Goal: Task Accomplishment & Management: Use online tool/utility

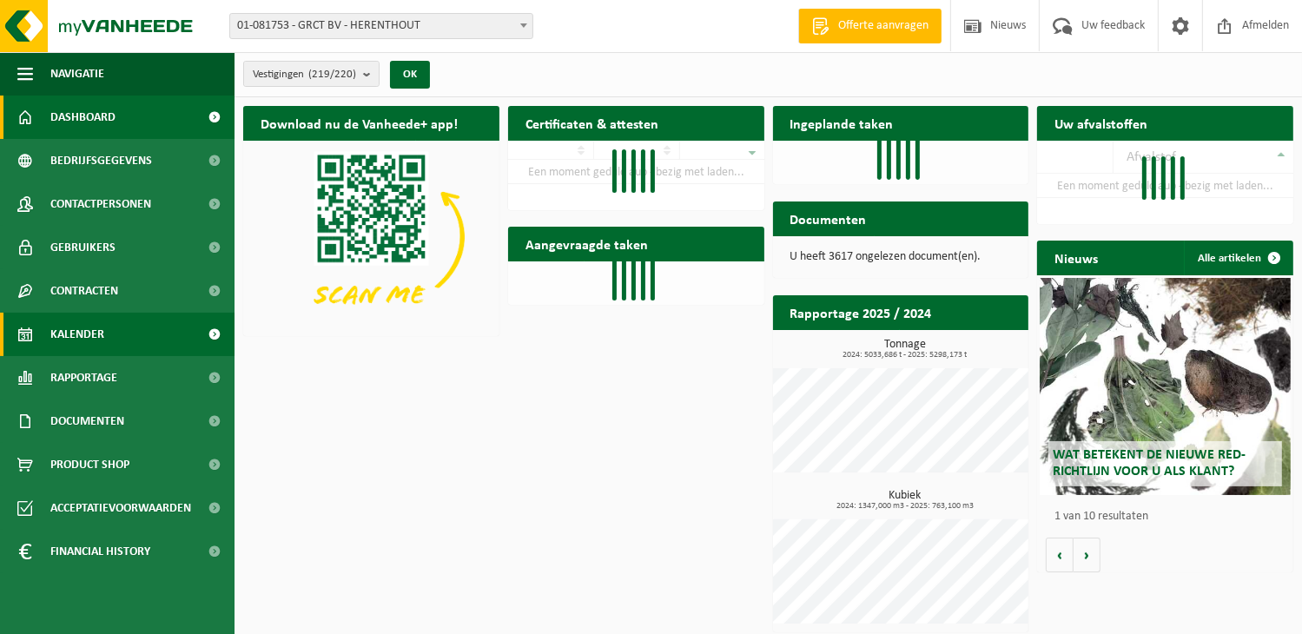
click at [134, 332] on link "Kalender" at bounding box center [117, 334] width 235 height 43
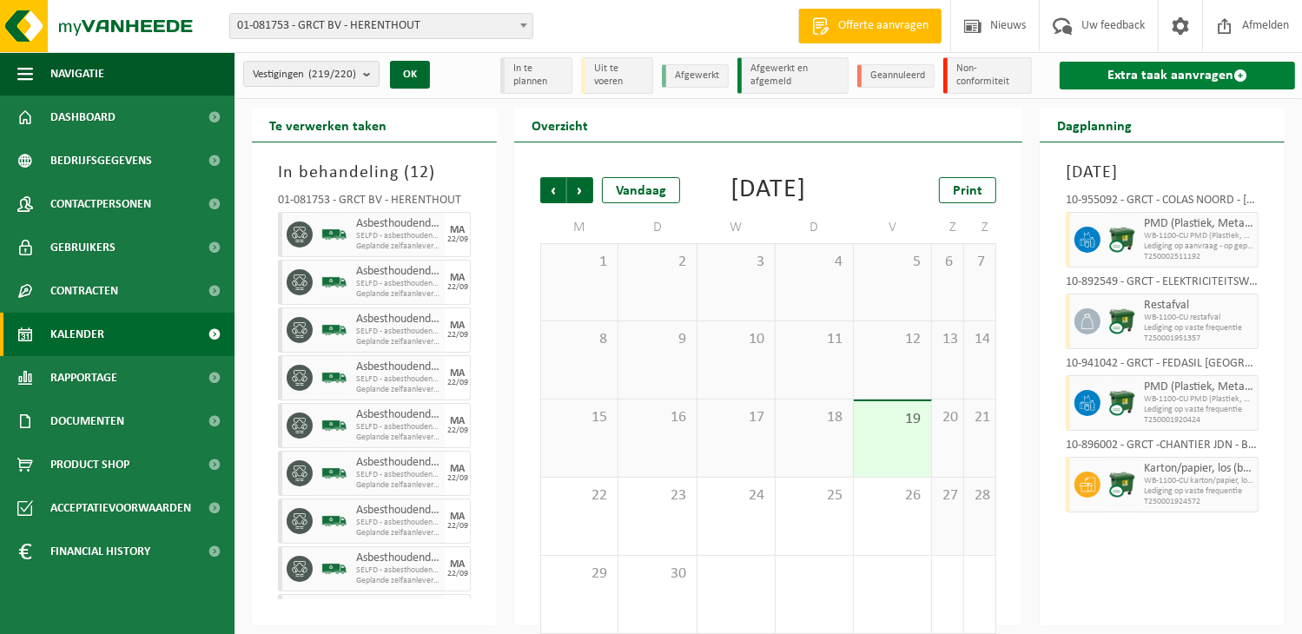
click at [1206, 74] on link "Extra taak aanvragen" at bounding box center [1177, 76] width 235 height 28
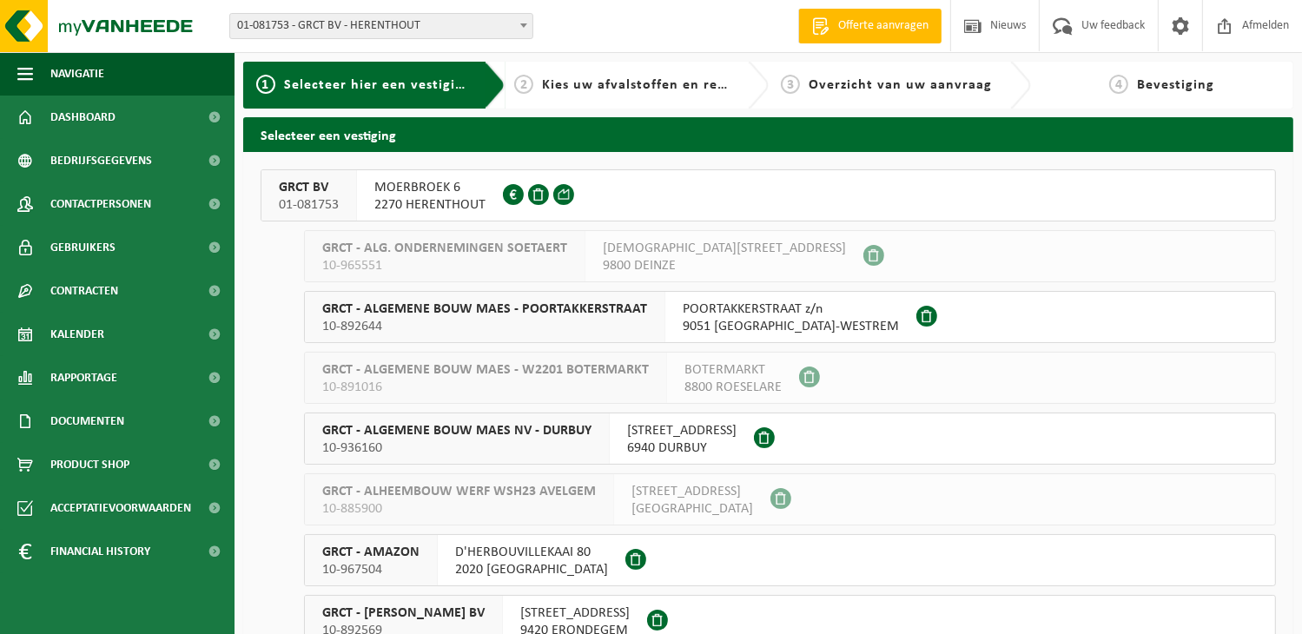
click at [445, 186] on span "MOERBROEK 6" at bounding box center [429, 187] width 111 height 17
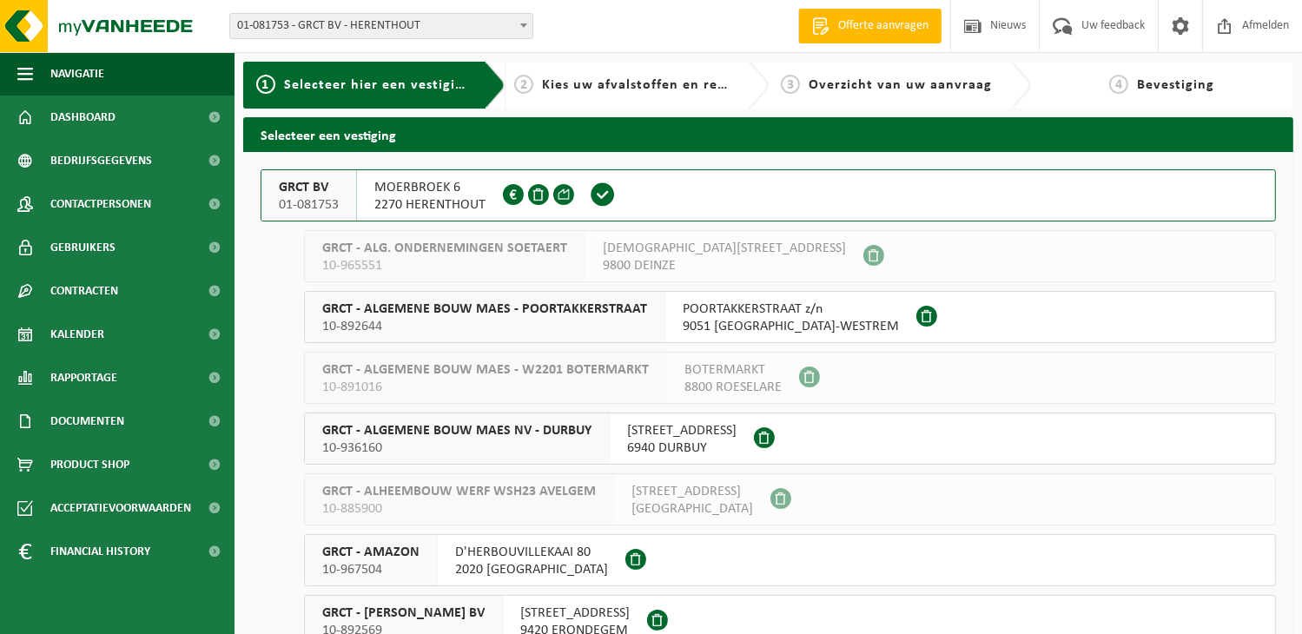
click at [445, 186] on span "MOERBROEK 6" at bounding box center [429, 187] width 111 height 17
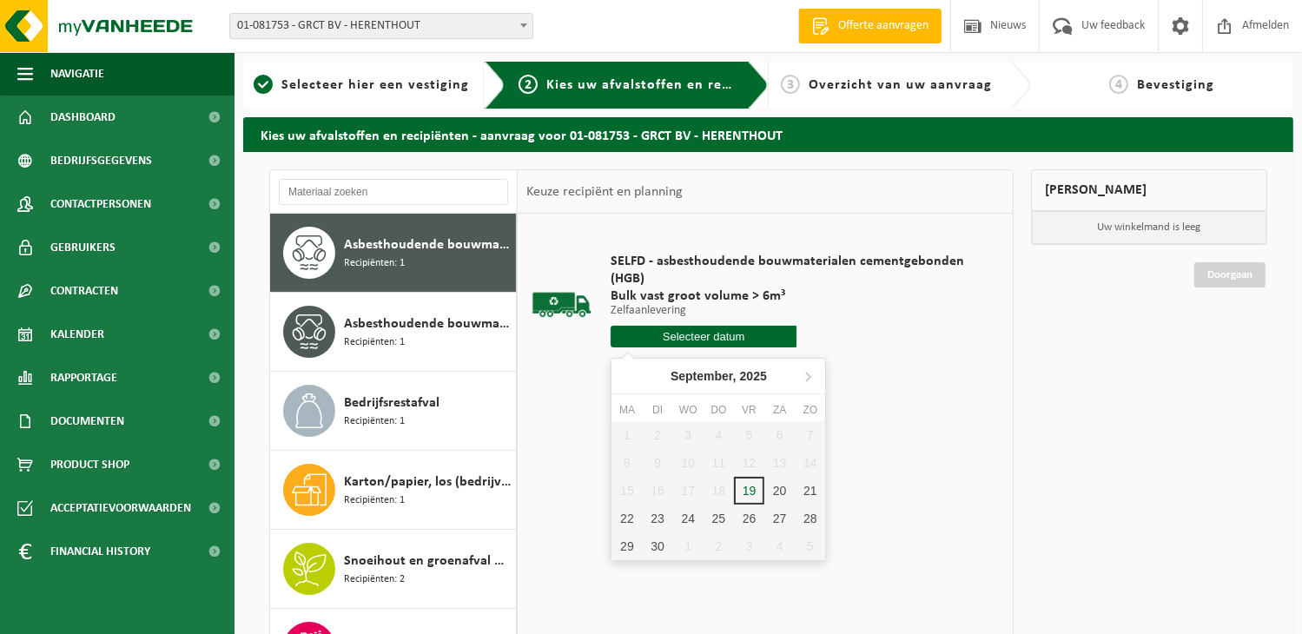
click at [731, 332] on input "text" at bounding box center [704, 337] width 186 height 22
click at [755, 491] on div "19" at bounding box center [749, 491] width 30 height 28
type input "Van 2025-09-19"
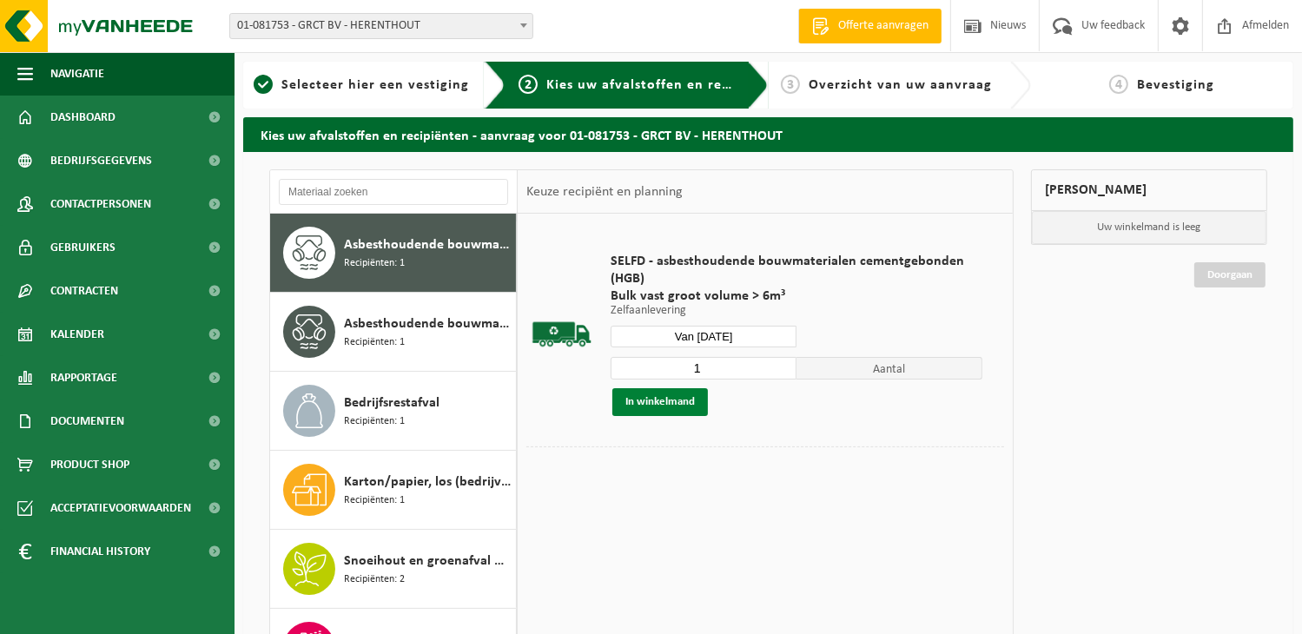
click at [661, 397] on button "In winkelmand" at bounding box center [661, 402] width 96 height 28
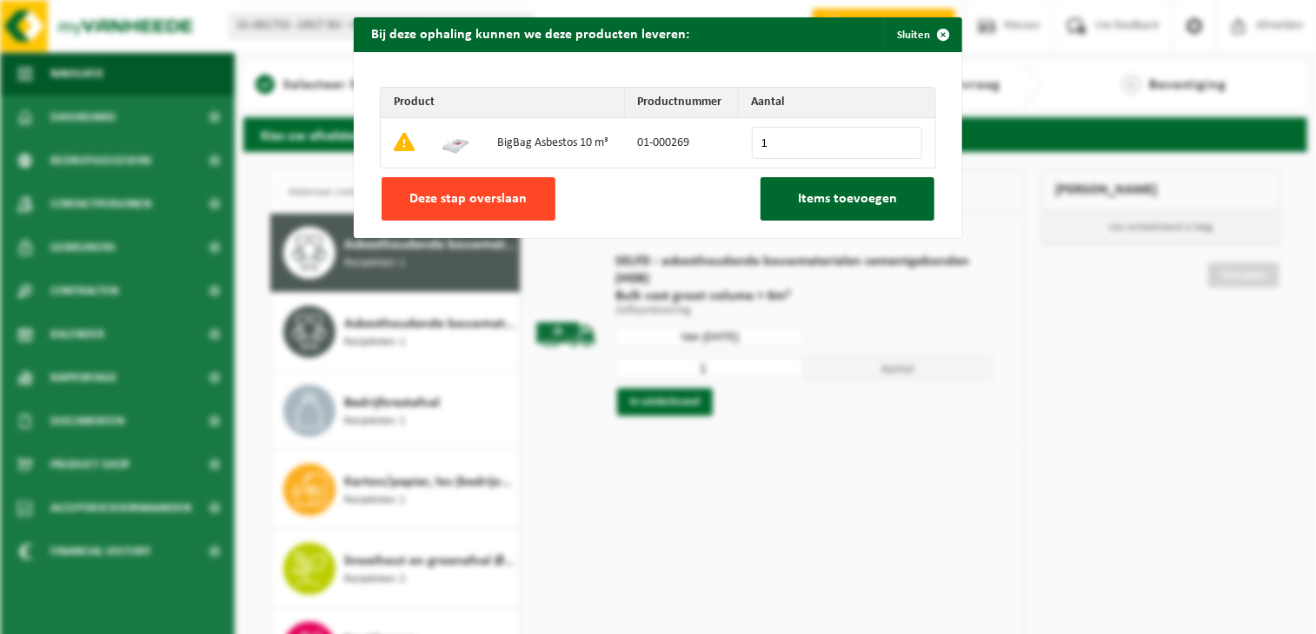
click at [487, 192] on span "Deze stap overslaan" at bounding box center [468, 199] width 117 height 14
type input "0"
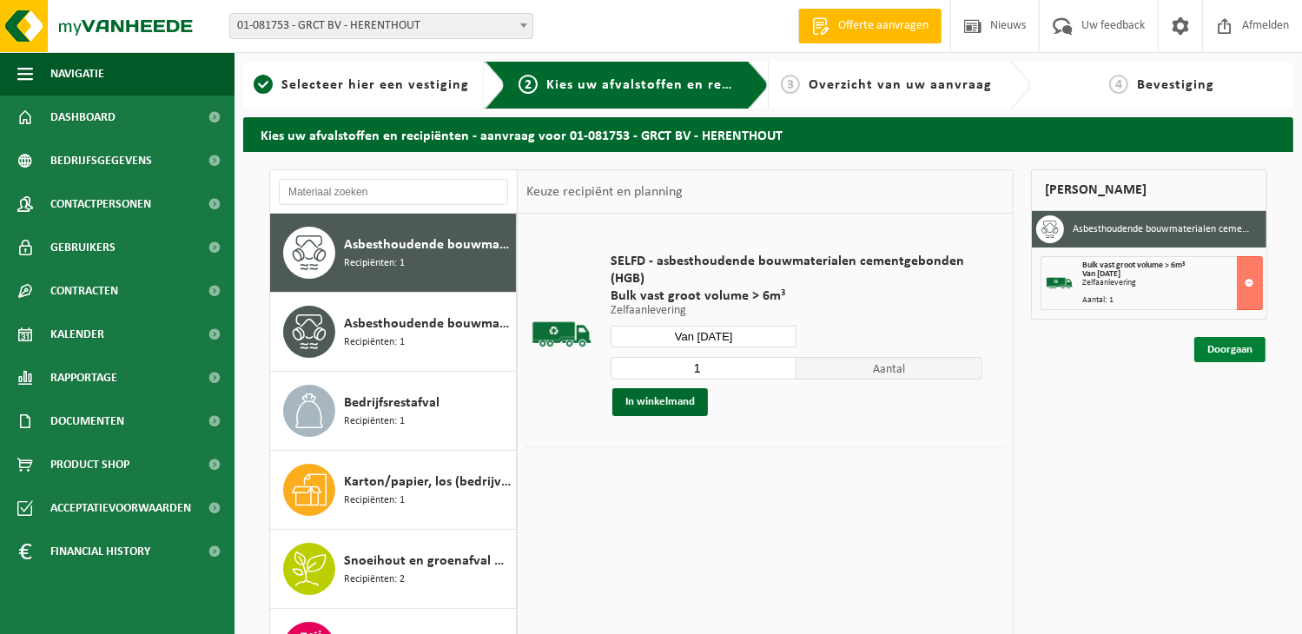
click at [1223, 346] on link "Doorgaan" at bounding box center [1230, 349] width 71 height 25
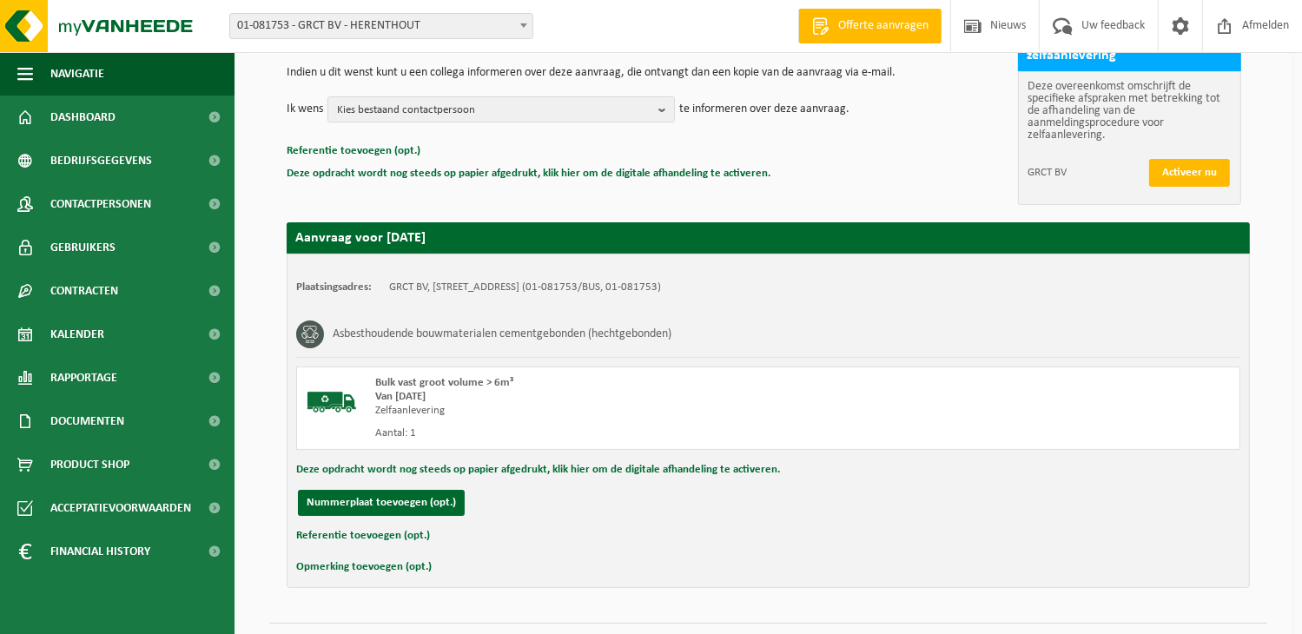
scroll to position [217, 0]
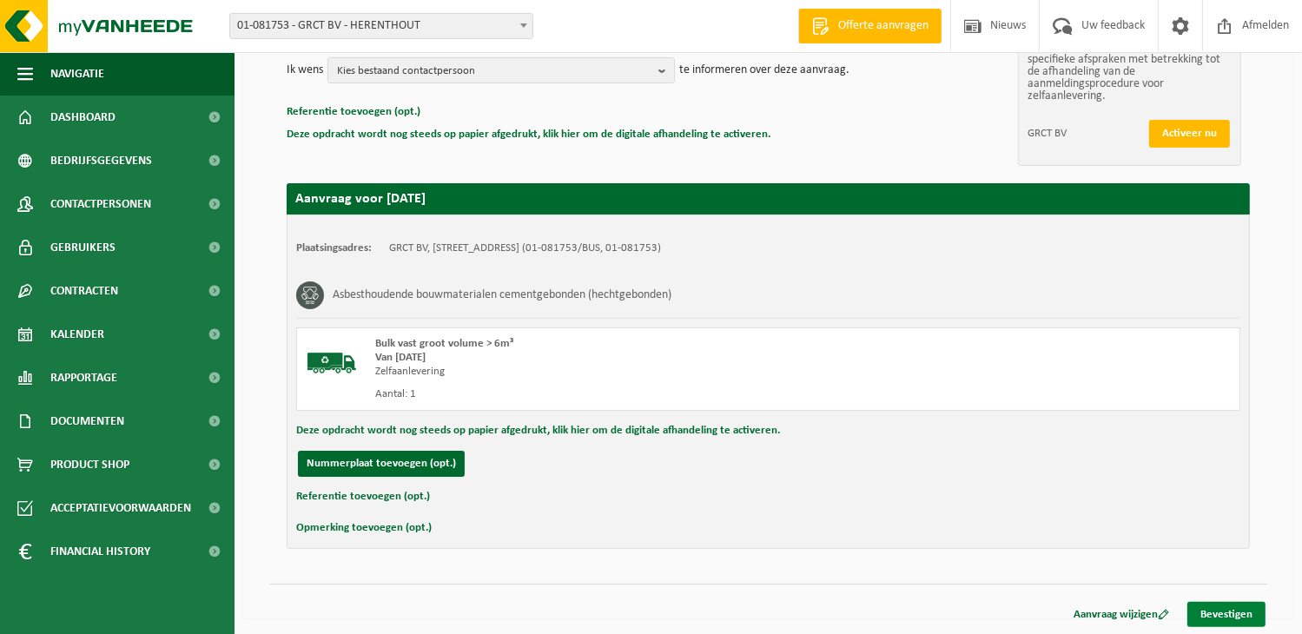
click at [1215, 607] on link "Bevestigen" at bounding box center [1227, 614] width 78 height 25
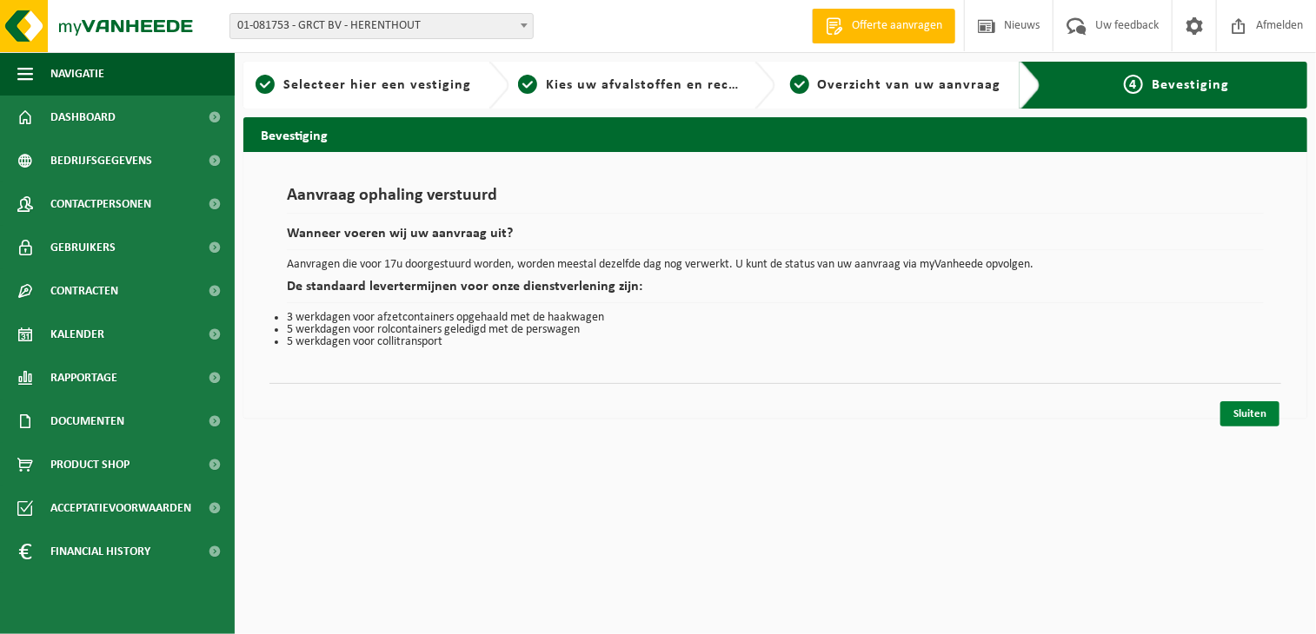
click at [1261, 421] on link "Sluiten" at bounding box center [1249, 413] width 59 height 25
